Goal: Find specific page/section: Find specific page/section

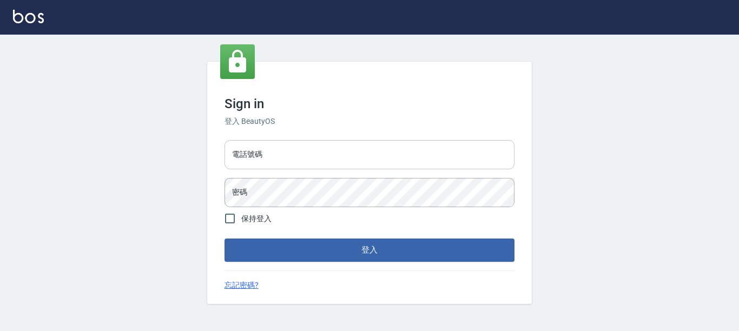
click at [312, 150] on input "電話號碼" at bounding box center [369, 154] width 290 height 29
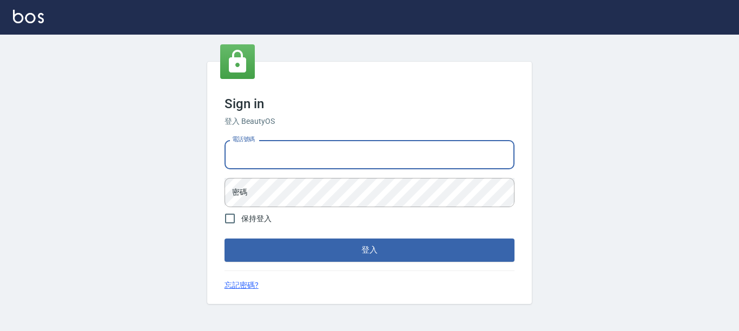
click at [313, 151] on input "電話號碼" at bounding box center [369, 154] width 290 height 29
type input "7320483"
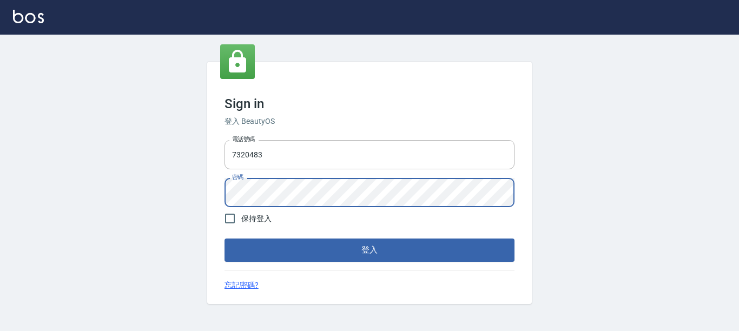
click at [224, 238] on button "登入" at bounding box center [369, 249] width 290 height 23
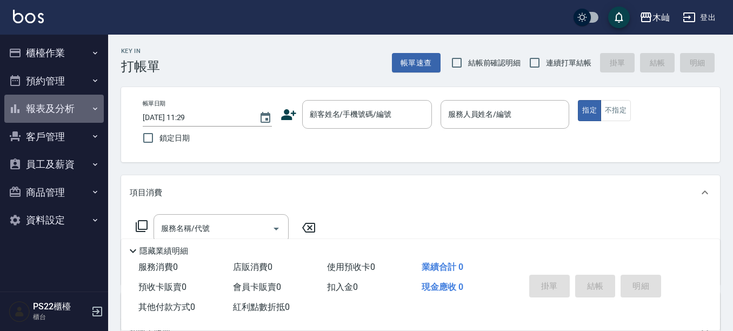
click at [52, 107] on button "報表及分析" at bounding box center [54, 109] width 100 height 28
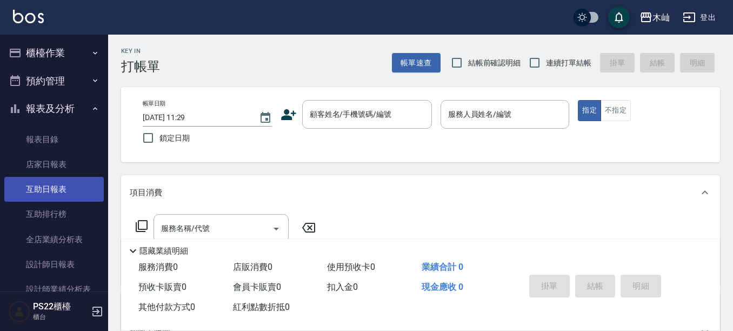
scroll to position [108, 0]
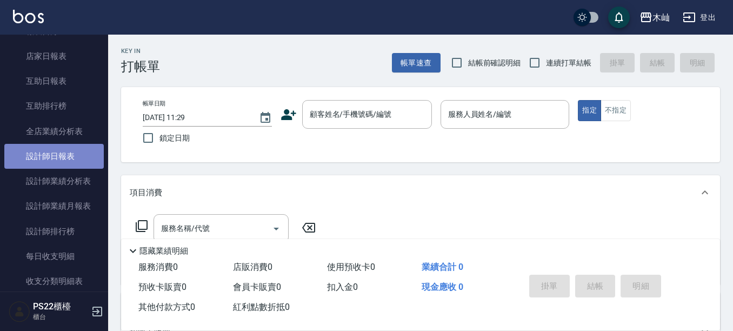
click at [73, 153] on link "設計師日報表" at bounding box center [54, 156] width 100 height 25
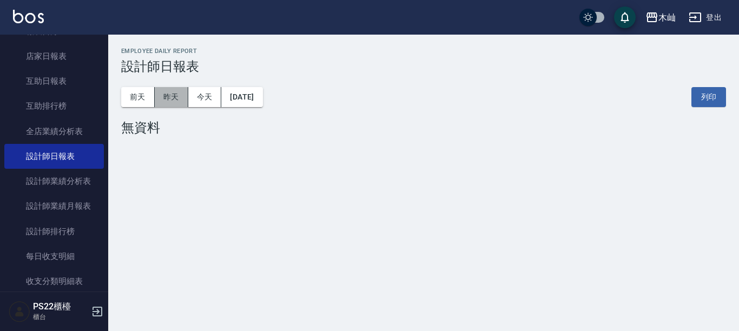
click at [178, 99] on button "昨天" at bounding box center [172, 97] width 34 height 20
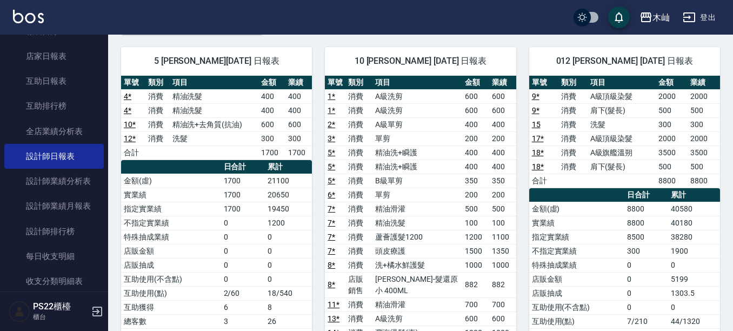
scroll to position [54, 0]
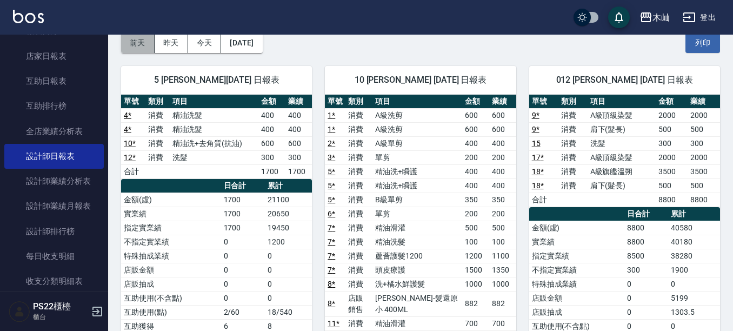
click at [130, 44] on button "前天" at bounding box center [138, 43] width 34 height 20
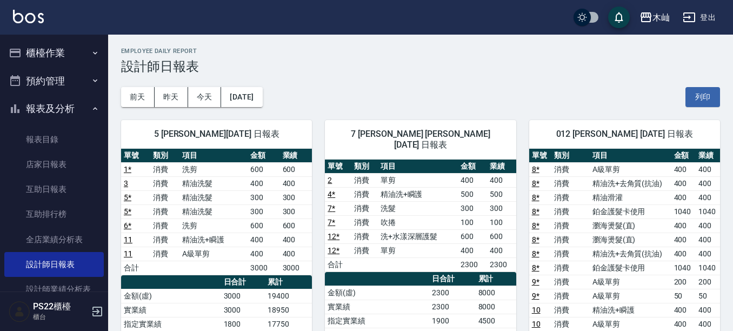
click at [58, 54] on button "櫃檯作業" at bounding box center [54, 53] width 100 height 28
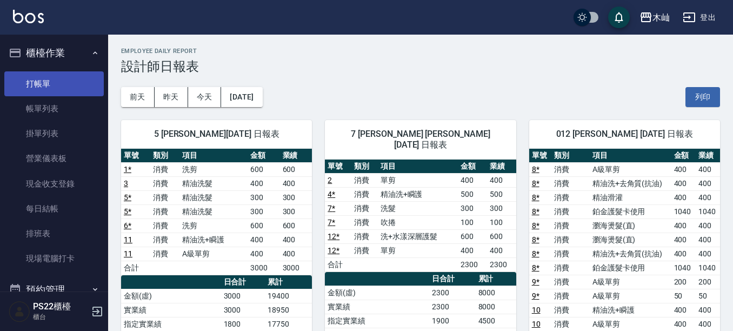
click at [55, 90] on link "打帳單" at bounding box center [54, 83] width 100 height 25
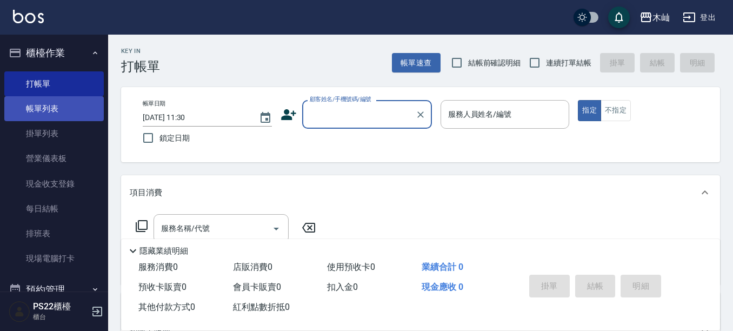
click at [42, 109] on link "帳單列表" at bounding box center [54, 108] width 100 height 25
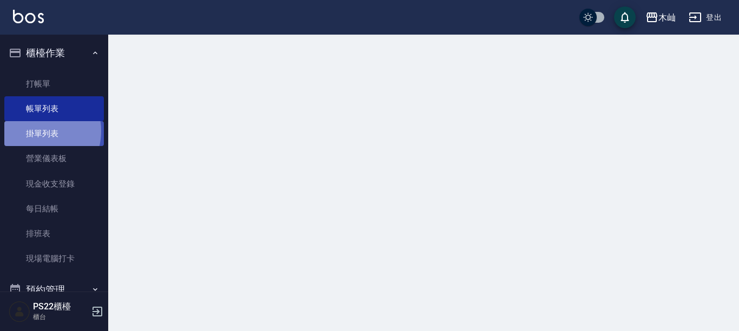
click at [36, 131] on link "掛單列表" at bounding box center [54, 133] width 100 height 25
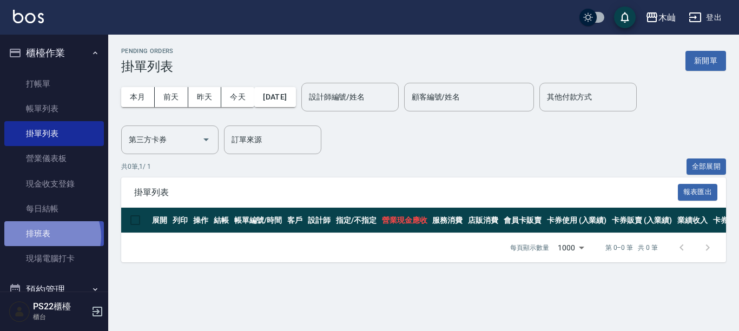
click at [49, 236] on link "排班表" at bounding box center [54, 233] width 100 height 25
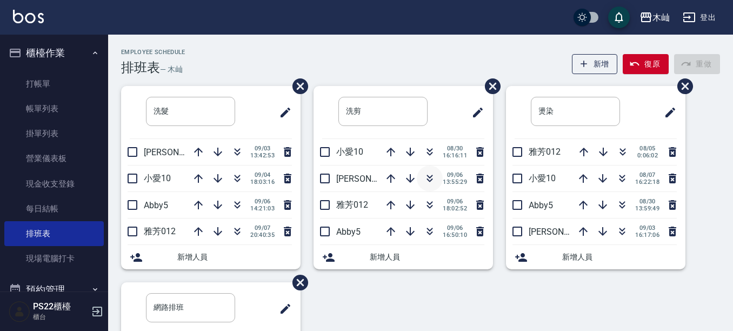
click at [427, 176] on icon "button" at bounding box center [429, 178] width 13 height 13
